Goal: Task Accomplishment & Management: Manage account settings

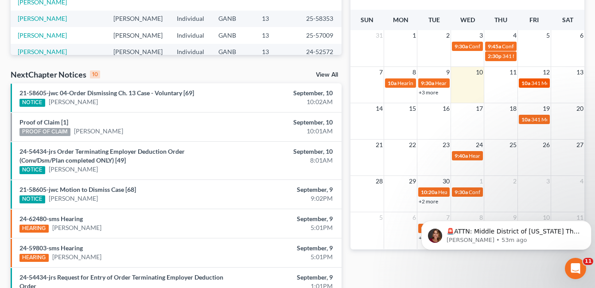
click at [541, 82] on span "341 Meeting for [PERSON_NAME]" at bounding box center [571, 83] width 80 height 7
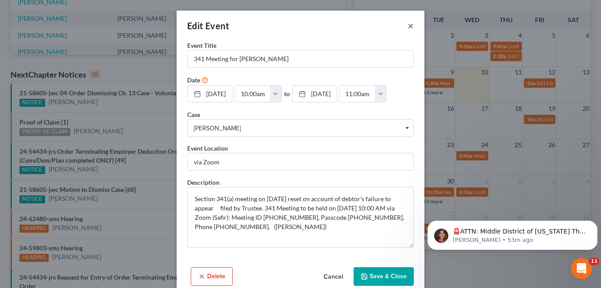
click at [409, 26] on button "×" at bounding box center [411, 25] width 6 height 11
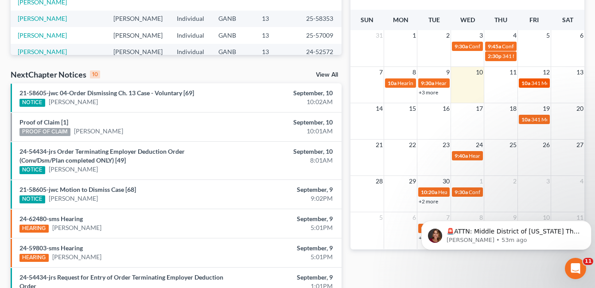
click at [537, 83] on span "341 Meeting for [PERSON_NAME]" at bounding box center [571, 83] width 80 height 7
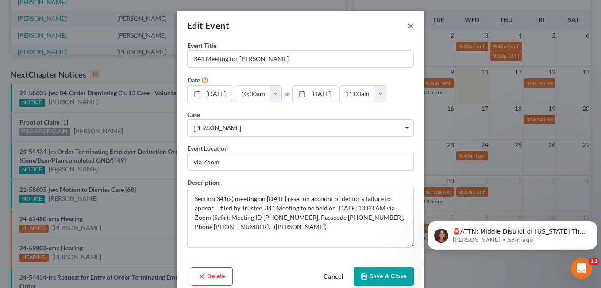
click at [408, 24] on button "×" at bounding box center [411, 25] width 6 height 11
click at [408, 25] on div "Edit Event × Event Title * 341 Meeting for [PERSON_NAME] Date [DATE] close Date…" at bounding box center [300, 144] width 601 height 288
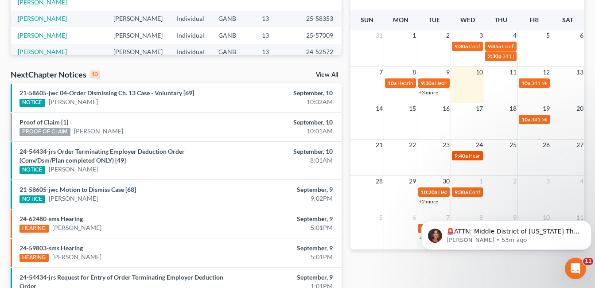
click at [475, 157] on span "Hearing for [PERSON_NAME]" at bounding box center [502, 155] width 69 height 7
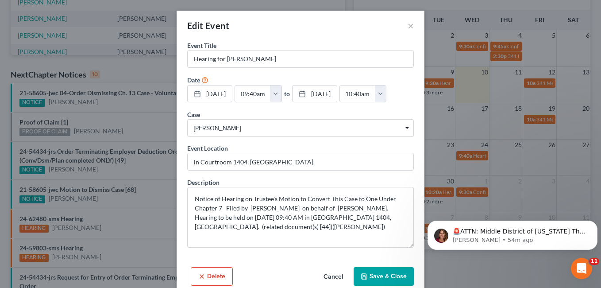
click at [263, 127] on span "[PERSON_NAME]" at bounding box center [300, 128] width 213 height 9
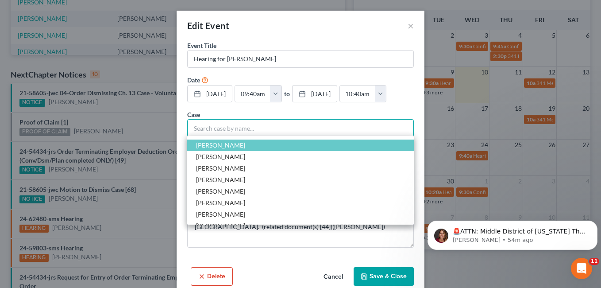
click at [349, 124] on input "Select box" at bounding box center [300, 128] width 227 height 18
click at [349, 111] on div "Case Search case by name... [PERSON_NAME], [GEOGRAPHIC_DATA][PERSON_NAME], [PER…" at bounding box center [300, 123] width 227 height 27
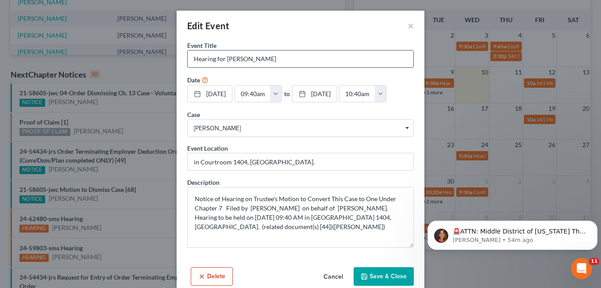
click at [301, 61] on input "Hearing for [PERSON_NAME]" at bounding box center [301, 58] width 226 height 17
type input "Hearing for [PERSON_NAME] Case DISMISSED"
click at [384, 279] on button "Save & Close" at bounding box center [384, 276] width 60 height 19
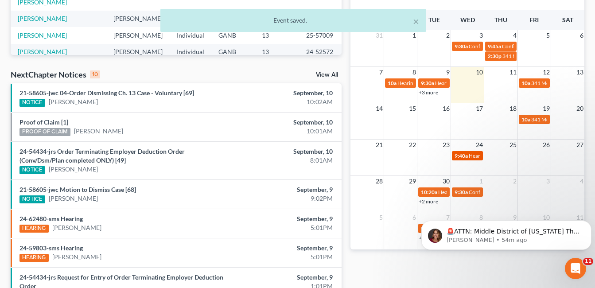
click at [469, 152] on span "Hearing for [PERSON_NAME] Case DISMISSED" at bounding box center [522, 155] width 109 height 7
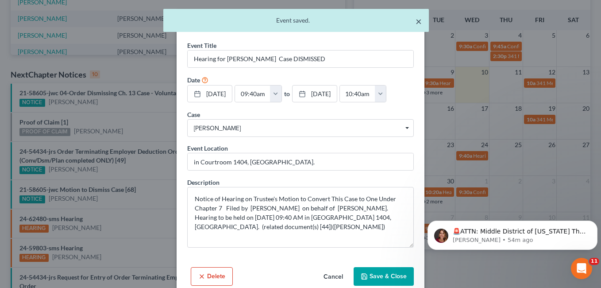
click at [420, 21] on button "×" at bounding box center [419, 21] width 6 height 11
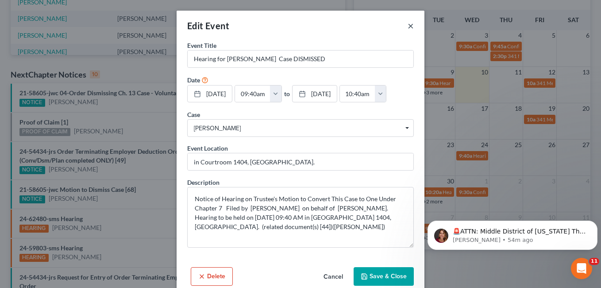
click at [408, 25] on button "×" at bounding box center [411, 25] width 6 height 11
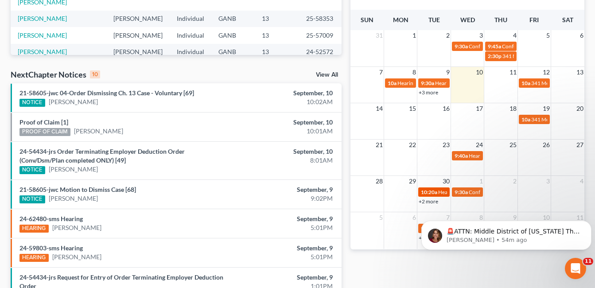
click at [432, 193] on span "10:20a" at bounding box center [429, 192] width 16 height 7
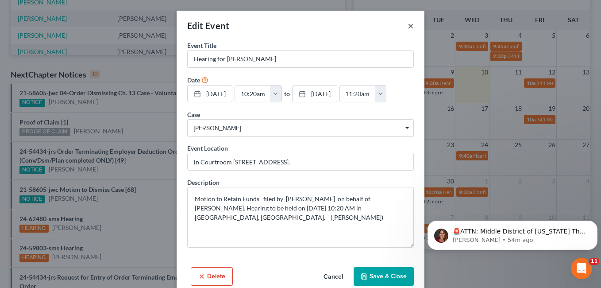
click at [408, 25] on button "×" at bounding box center [411, 25] width 6 height 11
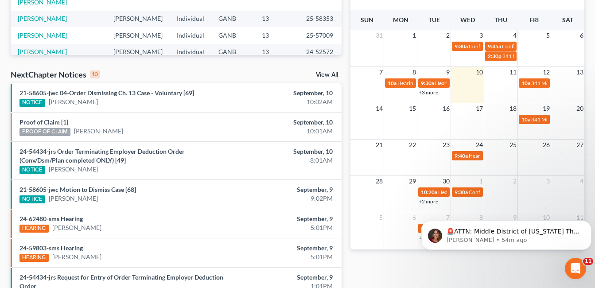
click at [435, 201] on link "+2 more" at bounding box center [427, 201] width 19 height 7
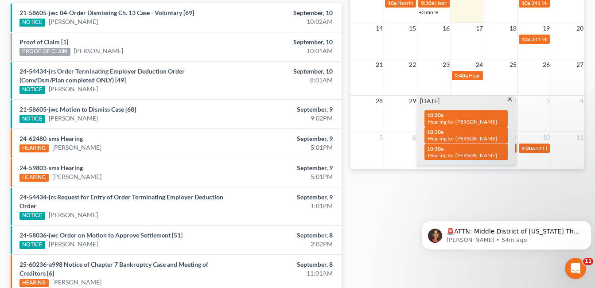
scroll to position [310, 0]
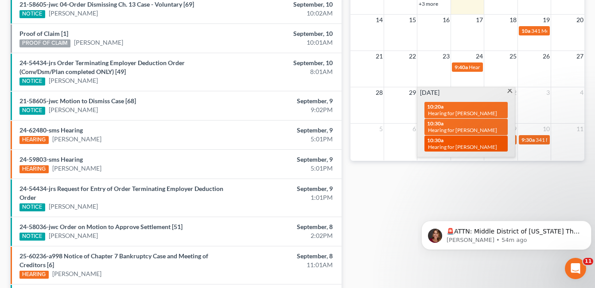
click at [466, 146] on span "Hearing for [PERSON_NAME]" at bounding box center [462, 146] width 69 height 7
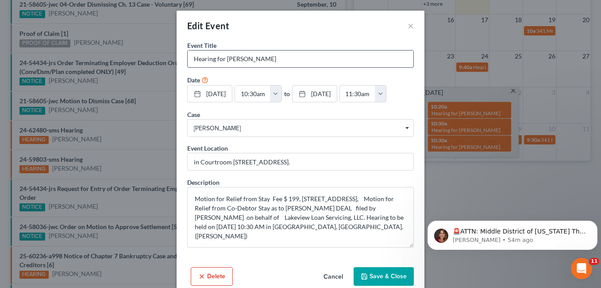
click at [290, 59] on input "Hearing for [PERSON_NAME]" at bounding box center [301, 58] width 226 height 17
type input "Hearing for [PERSON_NAME] CASE DISMISSED"
click at [392, 274] on button "Save & Close" at bounding box center [384, 276] width 60 height 19
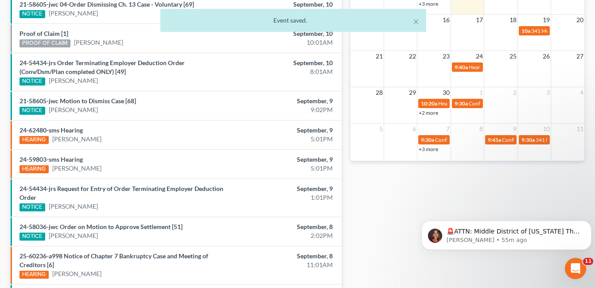
click at [434, 112] on link "+2 more" at bounding box center [427, 112] width 19 height 7
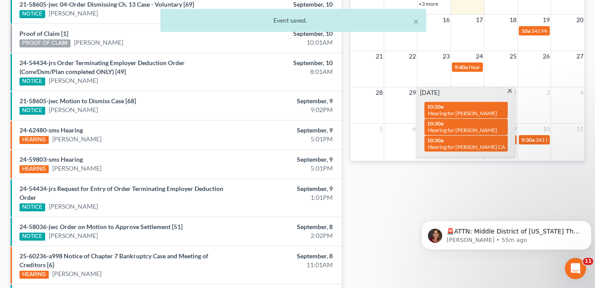
click at [510, 90] on span at bounding box center [509, 92] width 7 height 6
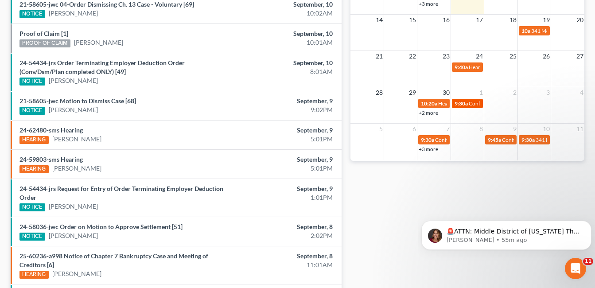
click at [468, 104] on div "9:30a Confirmation Hearing for [PERSON_NAME]" at bounding box center [467, 103] width 26 height 7
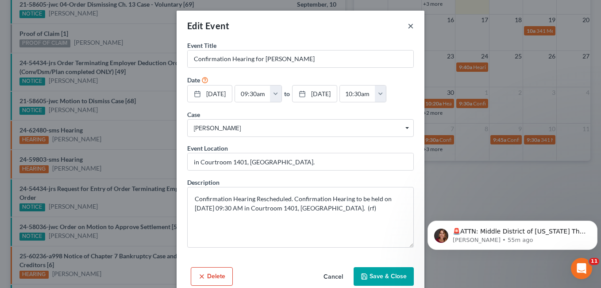
click at [408, 26] on button "×" at bounding box center [411, 25] width 6 height 11
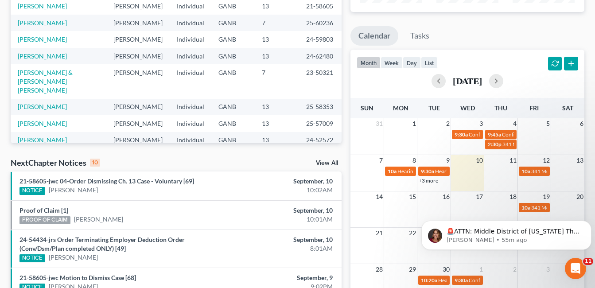
scroll to position [133, 0]
click at [503, 81] on button "button" at bounding box center [496, 81] width 14 height 14
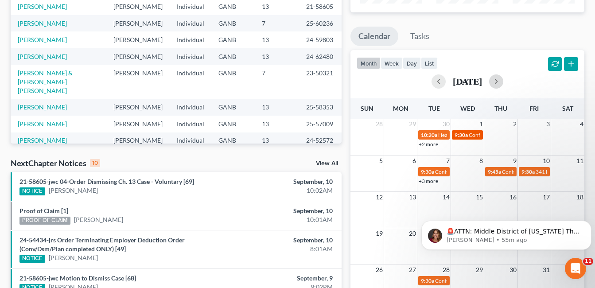
click at [470, 135] on span "Confirmation Hearing for [PERSON_NAME]" at bounding box center [518, 134] width 101 height 7
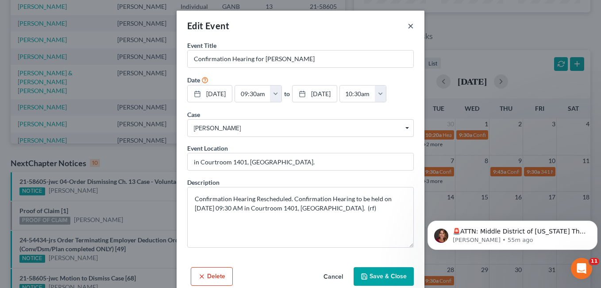
click at [408, 24] on button "×" at bounding box center [411, 25] width 6 height 11
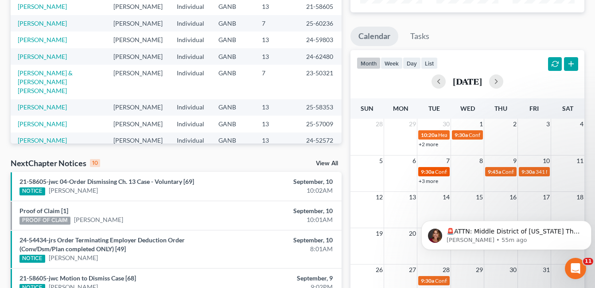
click at [436, 172] on span "Confirmation Hearing for [PERSON_NAME]" at bounding box center [485, 171] width 101 height 7
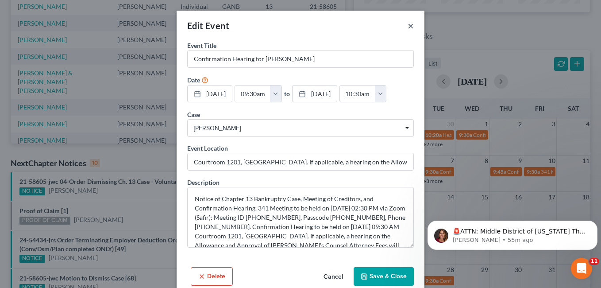
click at [408, 25] on button "×" at bounding box center [411, 25] width 6 height 11
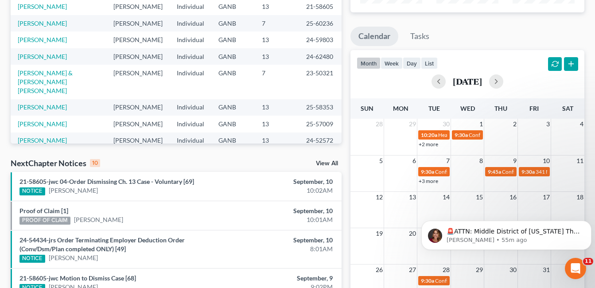
click at [434, 182] on link "+3 more" at bounding box center [427, 181] width 19 height 7
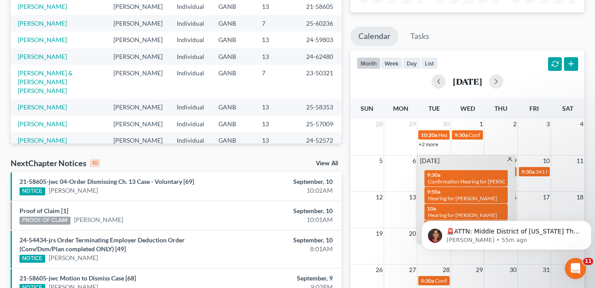
click at [508, 156] on div "[DATE] 9:30a Confirmation Hearing for [PERSON_NAME] 9:50a Hearing for [PERSON_N…" at bounding box center [465, 198] width 97 height 87
click at [510, 158] on span at bounding box center [509, 160] width 7 height 6
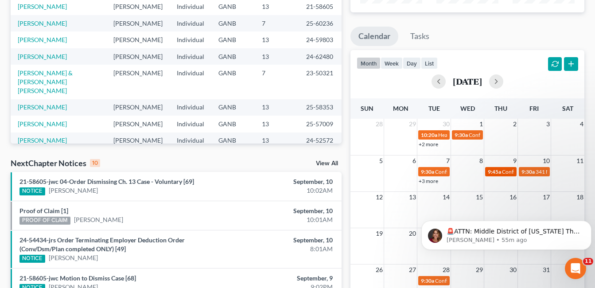
click at [505, 171] on span "Confirmation Hearing for [PERSON_NAME]" at bounding box center [552, 171] width 101 height 7
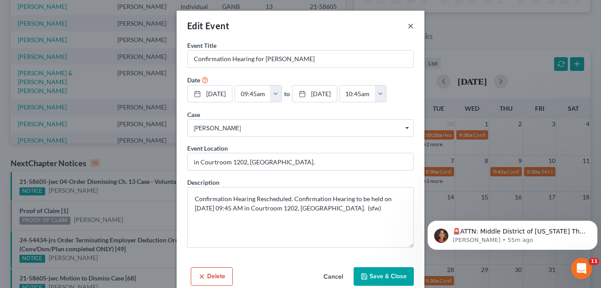
click at [408, 26] on button "×" at bounding box center [411, 25] width 6 height 11
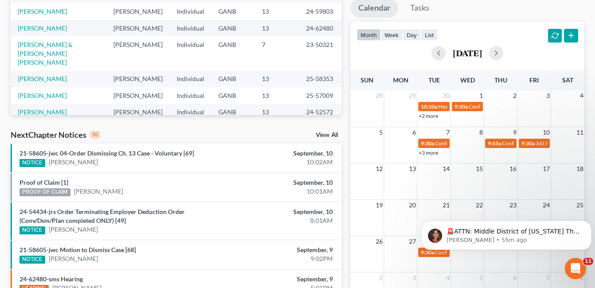
scroll to position [177, 0]
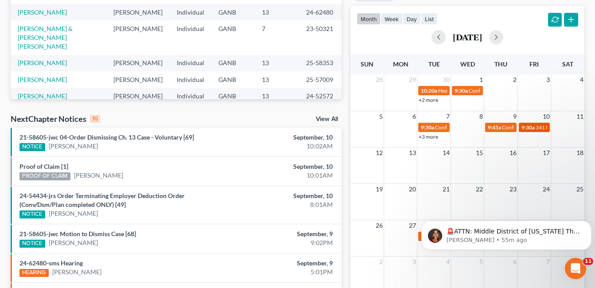
click at [534, 127] on div "9:30a 341 Meeting for [PERSON_NAME]" at bounding box center [534, 127] width 26 height 7
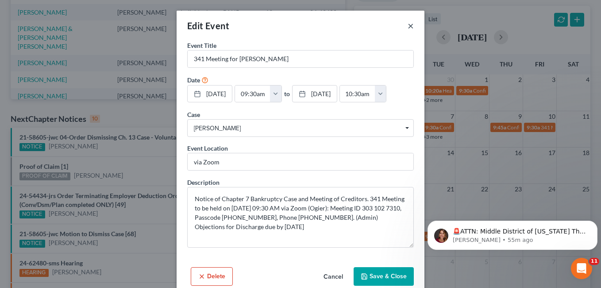
click at [408, 25] on button "×" at bounding box center [411, 25] width 6 height 11
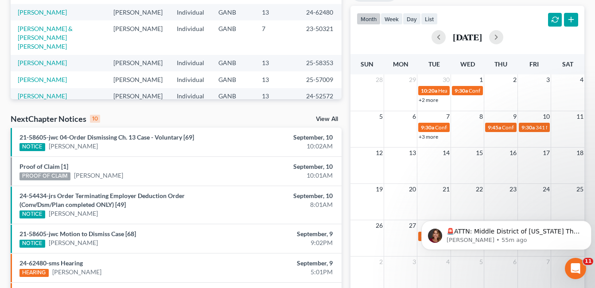
click at [429, 137] on link "+3 more" at bounding box center [427, 136] width 19 height 7
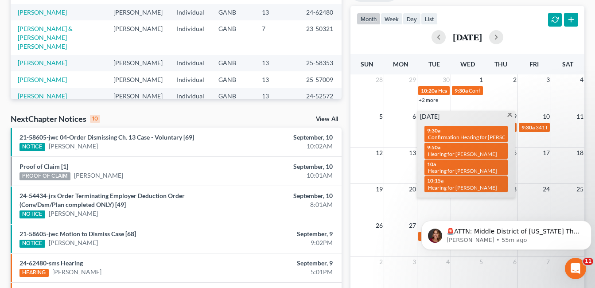
click at [510, 114] on span at bounding box center [509, 116] width 7 height 6
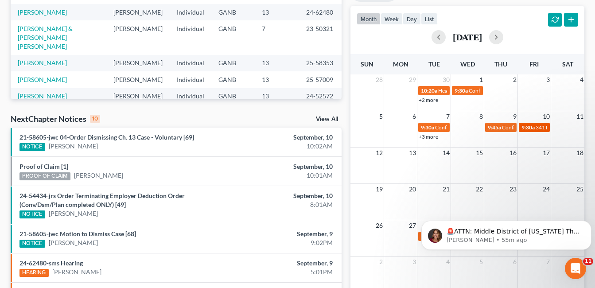
click at [538, 124] on span "341 Meeting for [PERSON_NAME]" at bounding box center [575, 127] width 80 height 7
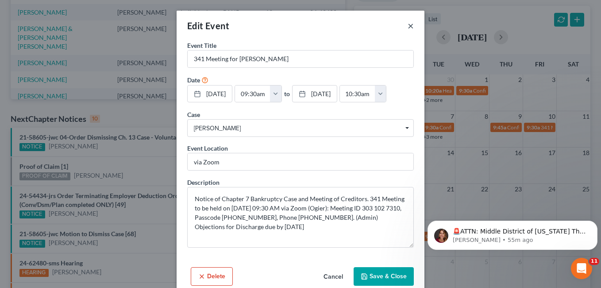
click at [409, 27] on button "×" at bounding box center [411, 25] width 6 height 11
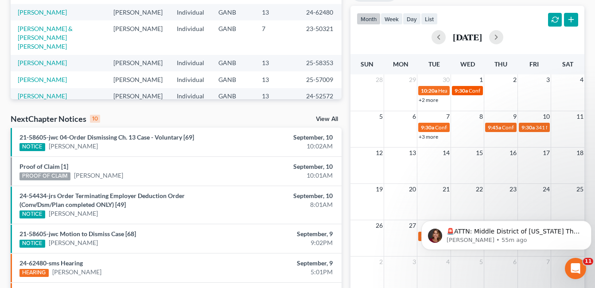
click at [470, 91] on span "Confirmation Hearing for [PERSON_NAME]" at bounding box center [518, 90] width 101 height 7
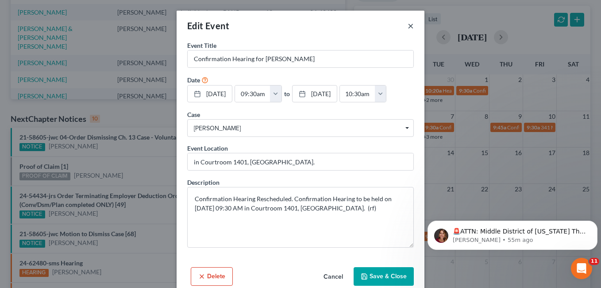
click at [408, 25] on button "×" at bounding box center [411, 25] width 6 height 11
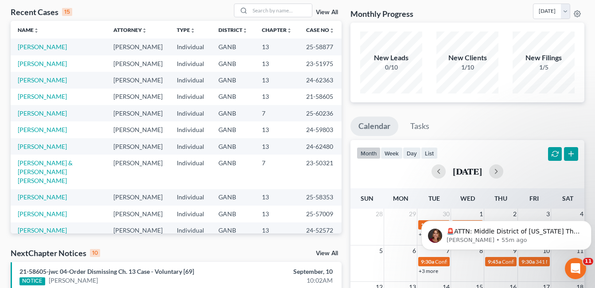
scroll to position [0, 0]
